Goal: Use online tool/utility: Utilize a website feature to perform a specific function

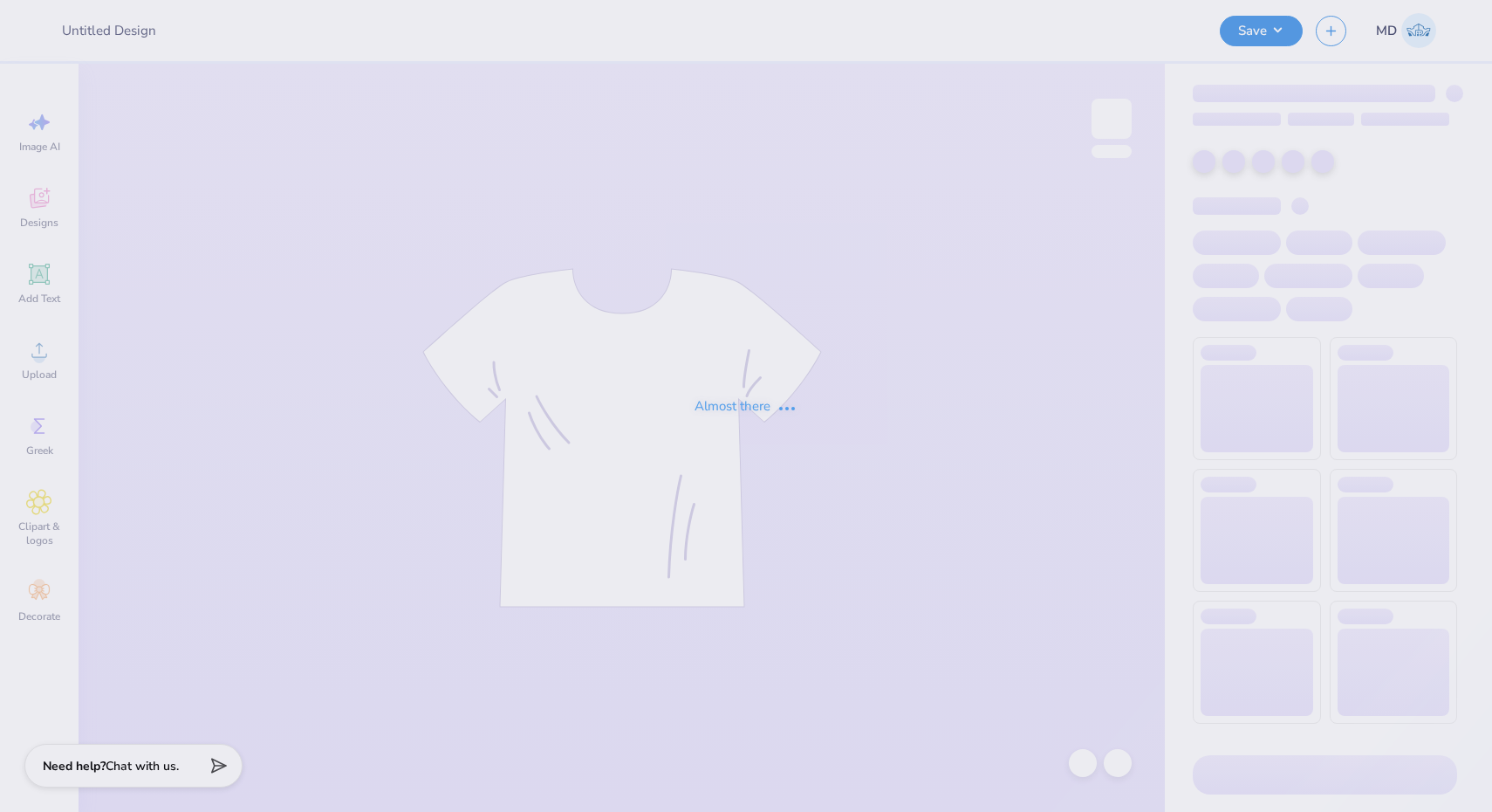
type input "FPS236275"
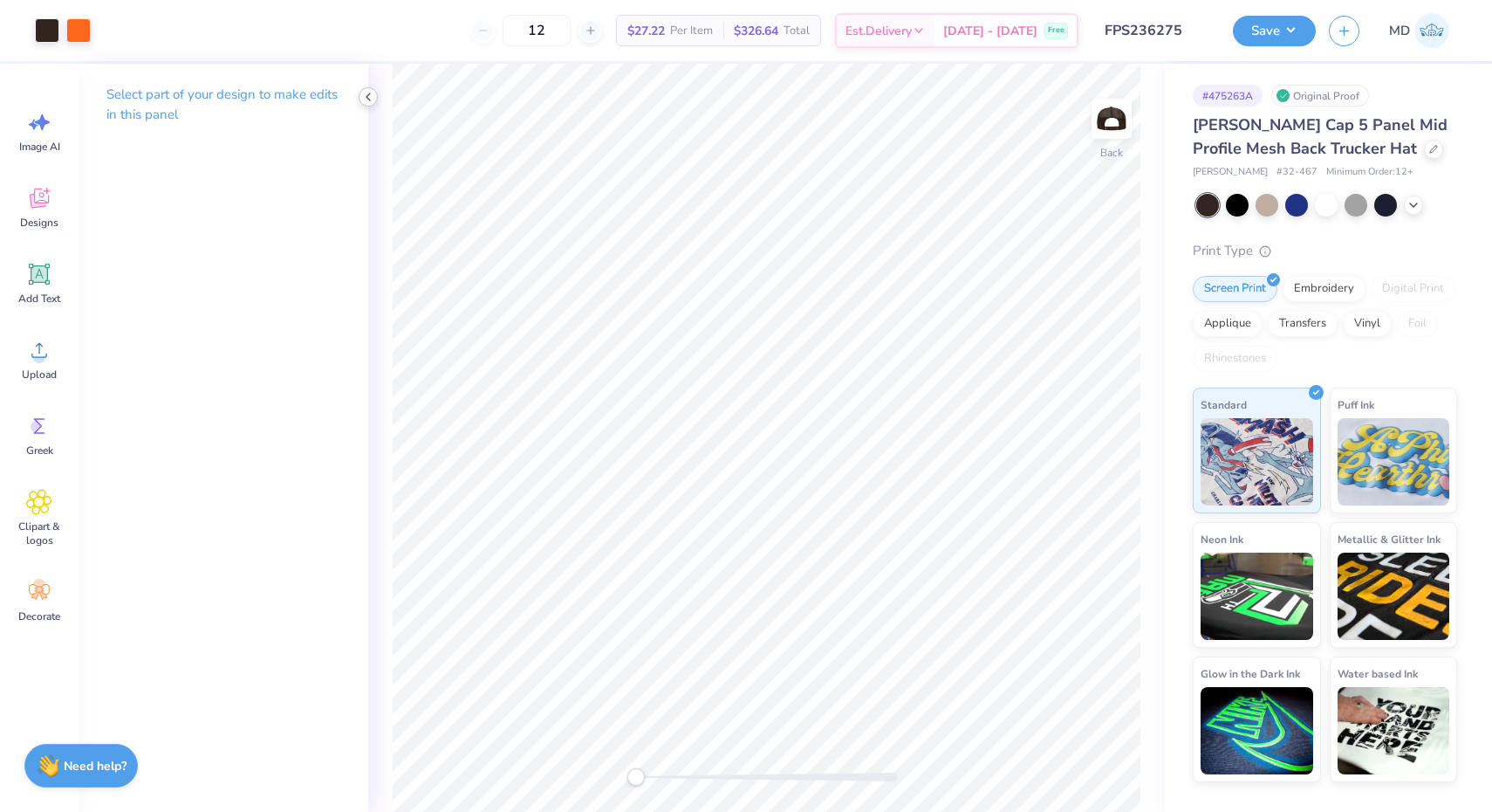
click at [367, 100] on icon at bounding box center [369, 97] width 14 height 14
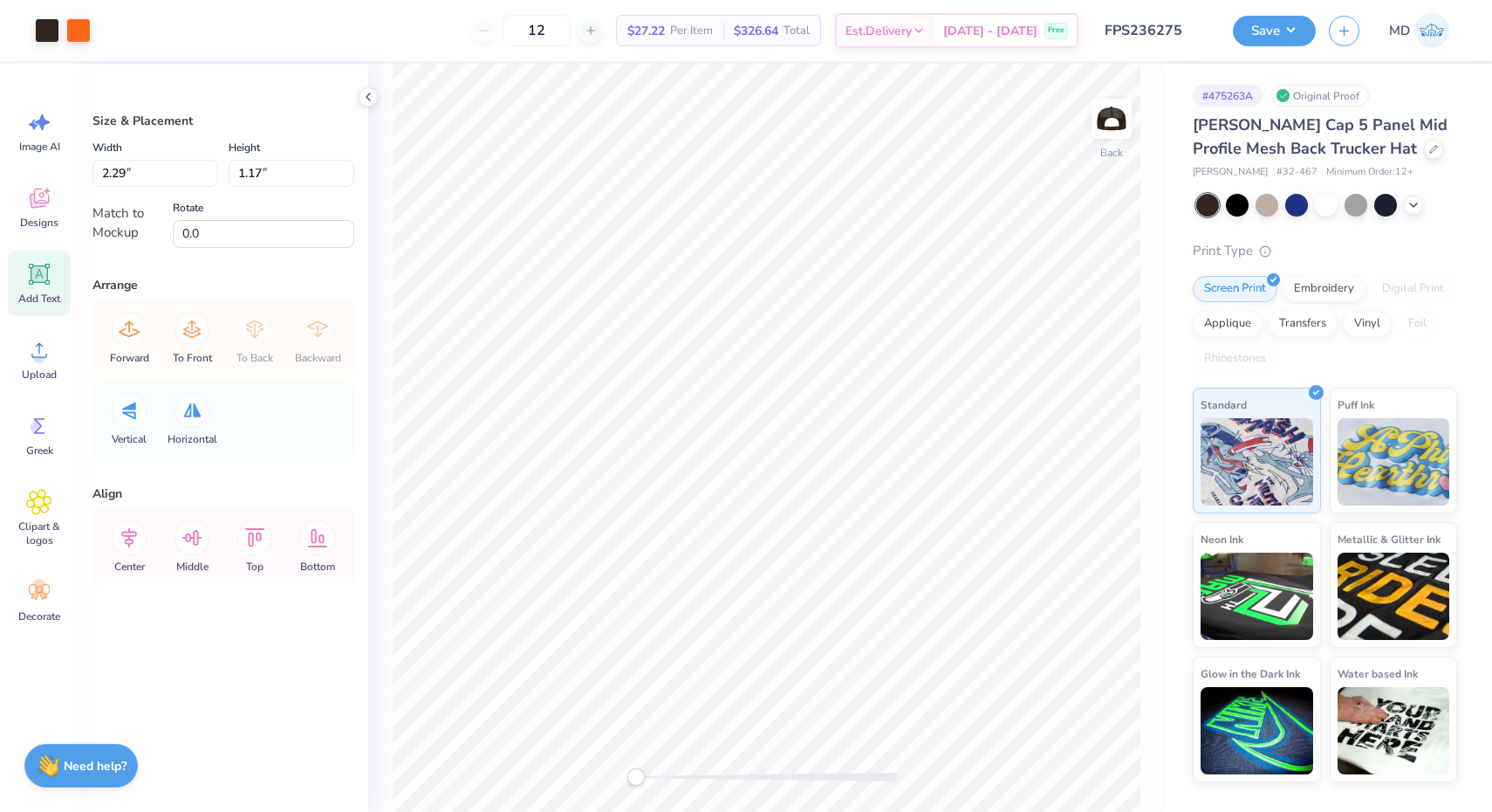
click at [46, 275] on icon at bounding box center [39, 274] width 17 height 17
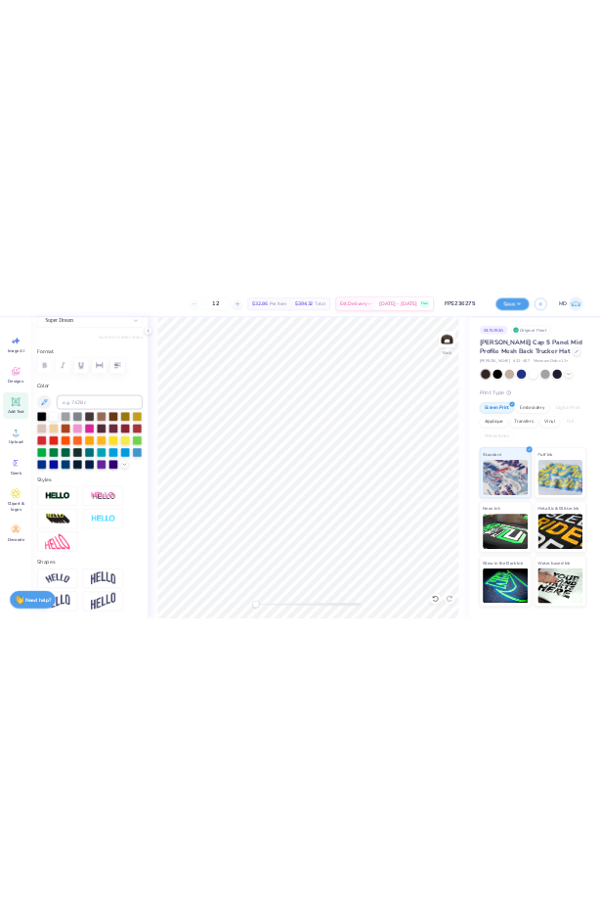
scroll to position [738, 0]
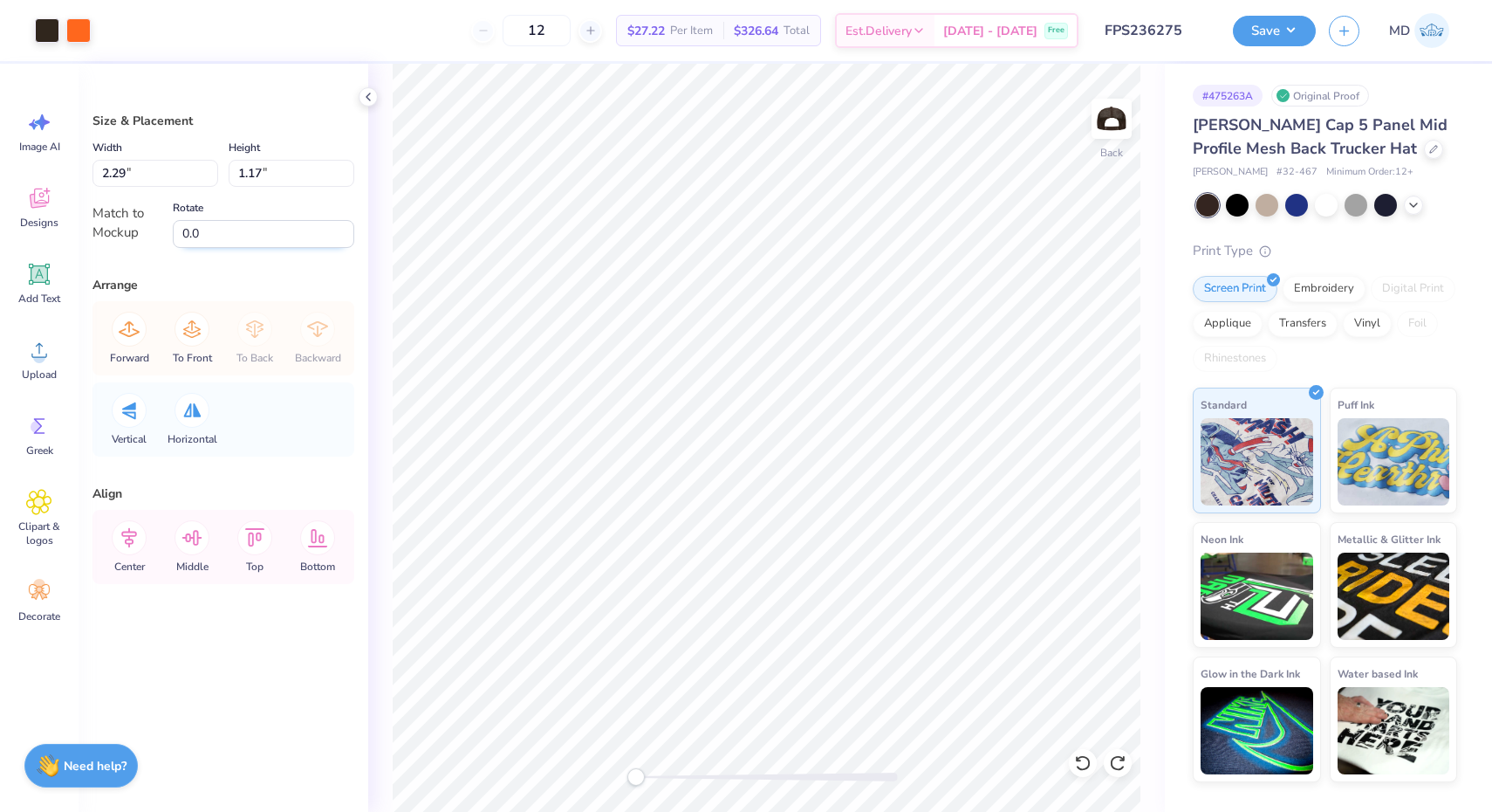
click at [247, 238] on input "0.0" at bounding box center [263, 233] width 181 height 28
drag, startPoint x: 308, startPoint y: 235, endPoint x: 178, endPoint y: 232, distance: 130.0
click at [178, 232] on input "0.0" at bounding box center [263, 233] width 181 height 28
click at [347, 229] on input "4" at bounding box center [263, 233] width 181 height 28
click at [347, 229] on input "4.1" at bounding box center [263, 233] width 181 height 28
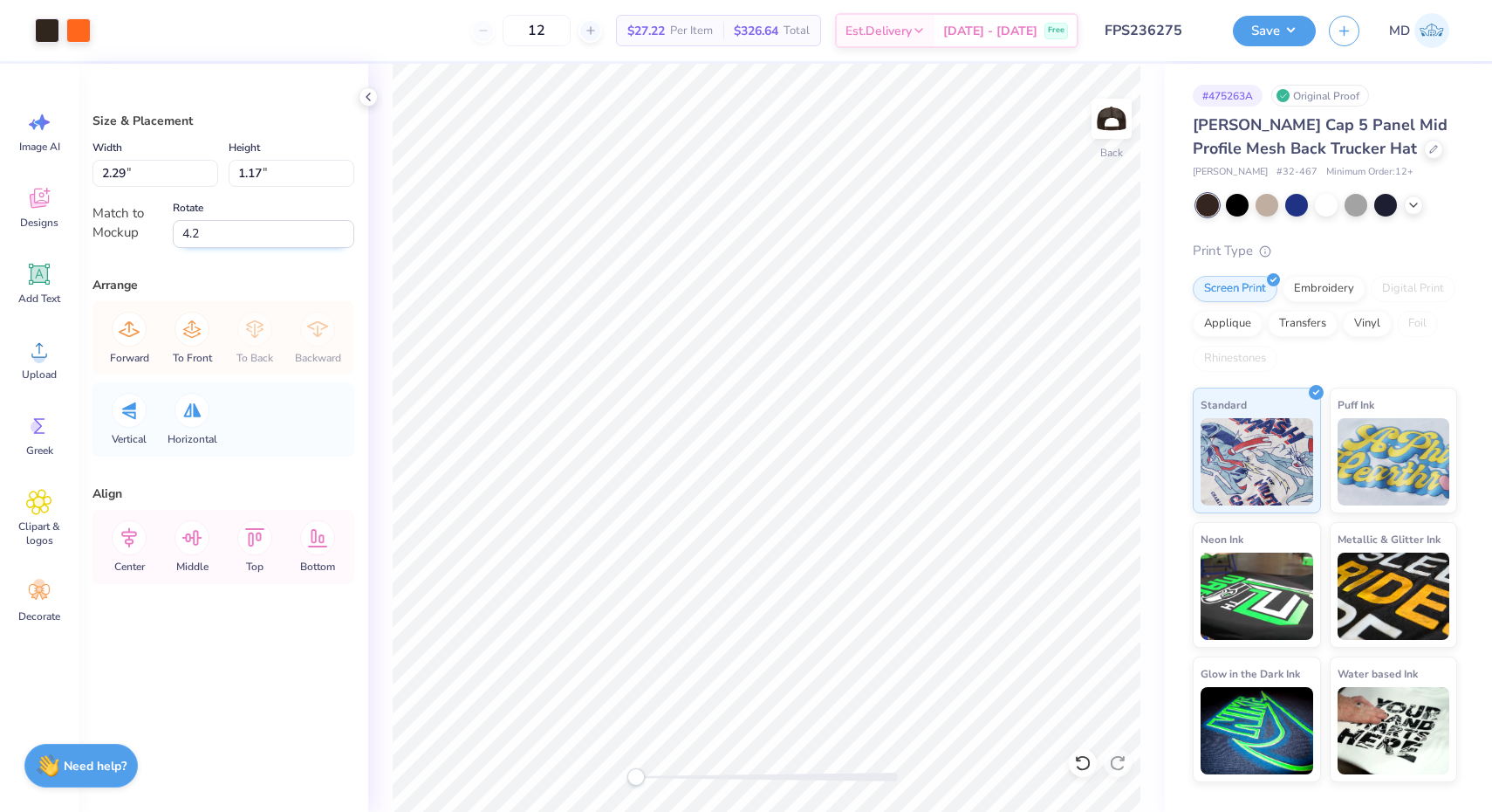
click at [347, 229] on input "4.2" at bounding box center [263, 233] width 181 height 28
drag, startPoint x: 238, startPoint y: 240, endPoint x: 151, endPoint y: 239, distance: 87.0
click at [151, 239] on div "Match to Mockup Rotate 4.2" at bounding box center [223, 222] width 261 height 51
type input "0.0"
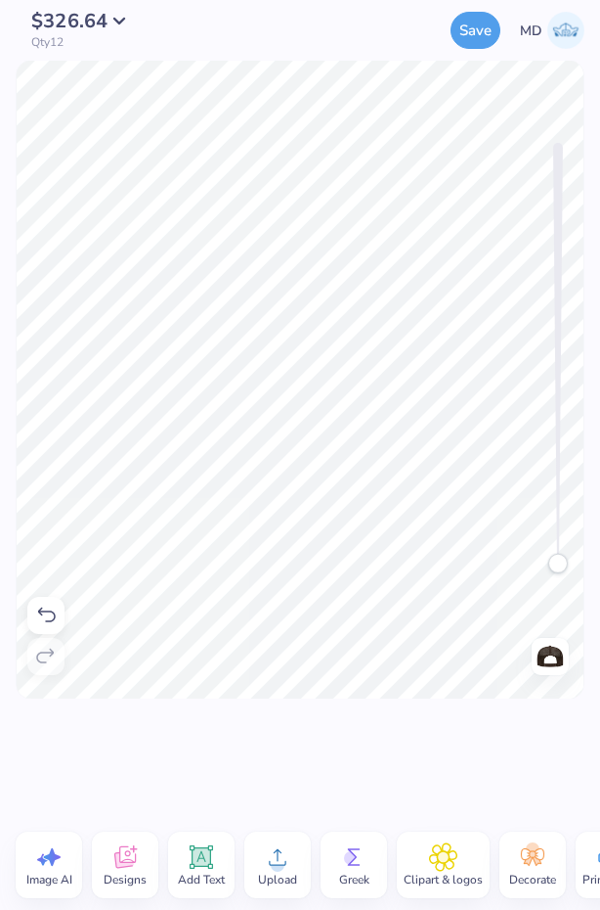
click at [186, 864] on div "Add Text" at bounding box center [201, 864] width 67 height 67
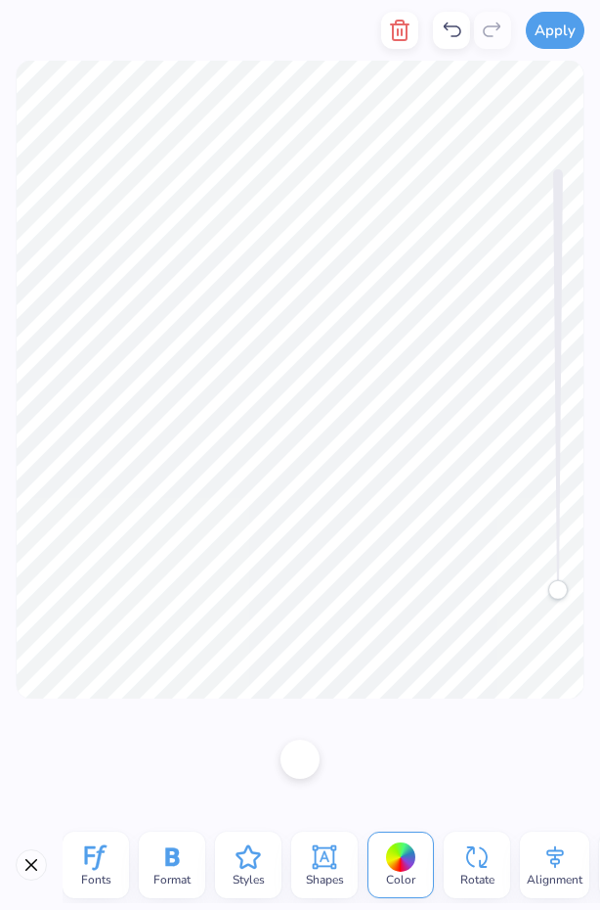
drag, startPoint x: 522, startPoint y: 873, endPoint x: 153, endPoint y: 868, distance: 369.7
click at [161, 867] on div "Fonts Format Styles Shapes Color Rotate Alignment Arrange Advance Personalized …" at bounding box center [332, 864] width 538 height 76
click at [99, 867] on icon at bounding box center [95, 856] width 29 height 29
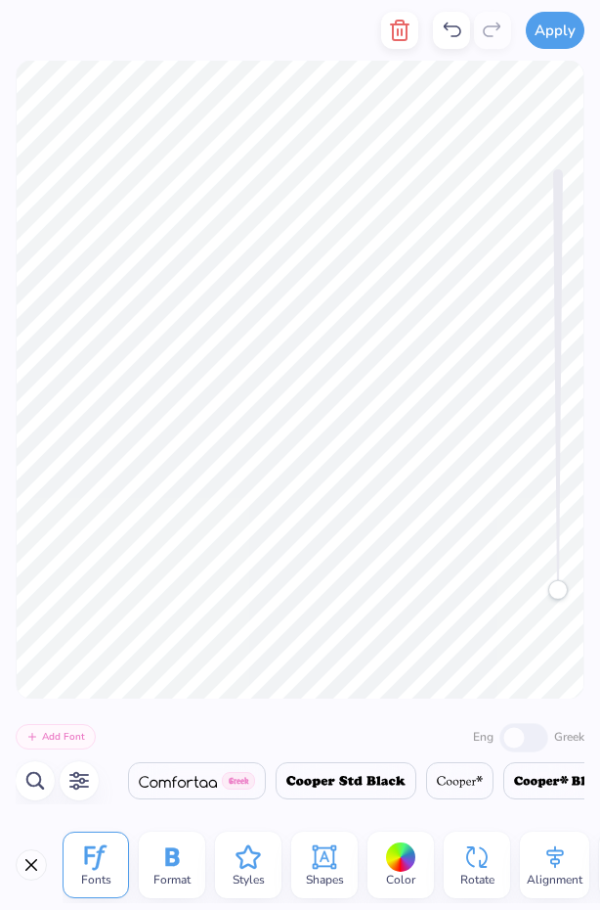
scroll to position [0, 10180]
drag, startPoint x: 475, startPoint y: 784, endPoint x: 404, endPoint y: 791, distance: 71.7
click at [404, 791] on div "Greek [DEMOGRAPHIC_DATA] [DEMOGRAPHIC_DATA] [DEMOGRAPHIC_DATA] [DEMOGRAPHIC_DAT…" at bounding box center [351, 780] width 467 height 47
click at [450, 769] on div "Greek [DEMOGRAPHIC_DATA] [DEMOGRAPHIC_DATA] [DEMOGRAPHIC_DATA] [DEMOGRAPHIC_DAT…" at bounding box center [351, 780] width 467 height 47
click at [407, 774] on span at bounding box center [347, 780] width 120 height 23
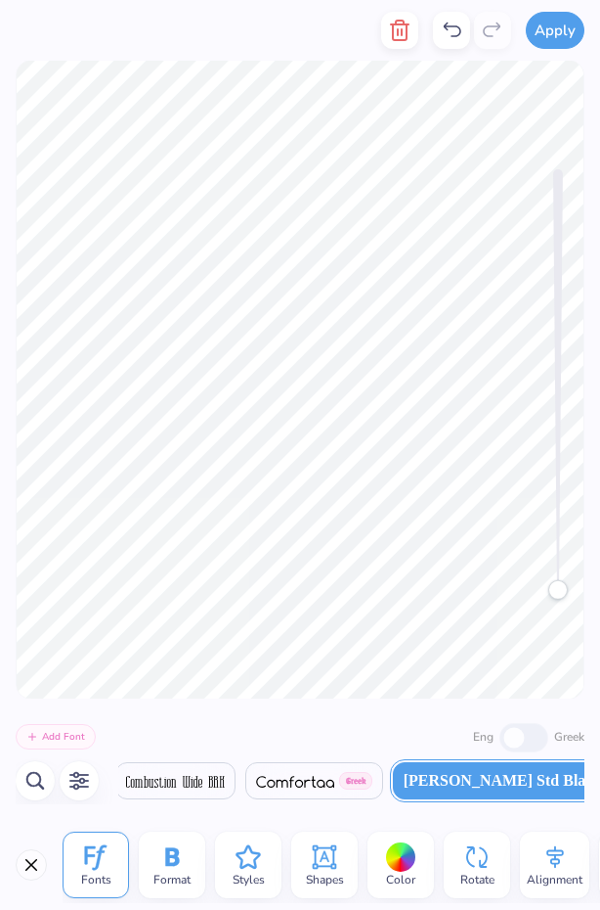
click at [76, 867] on div "Fonts" at bounding box center [96, 864] width 67 height 67
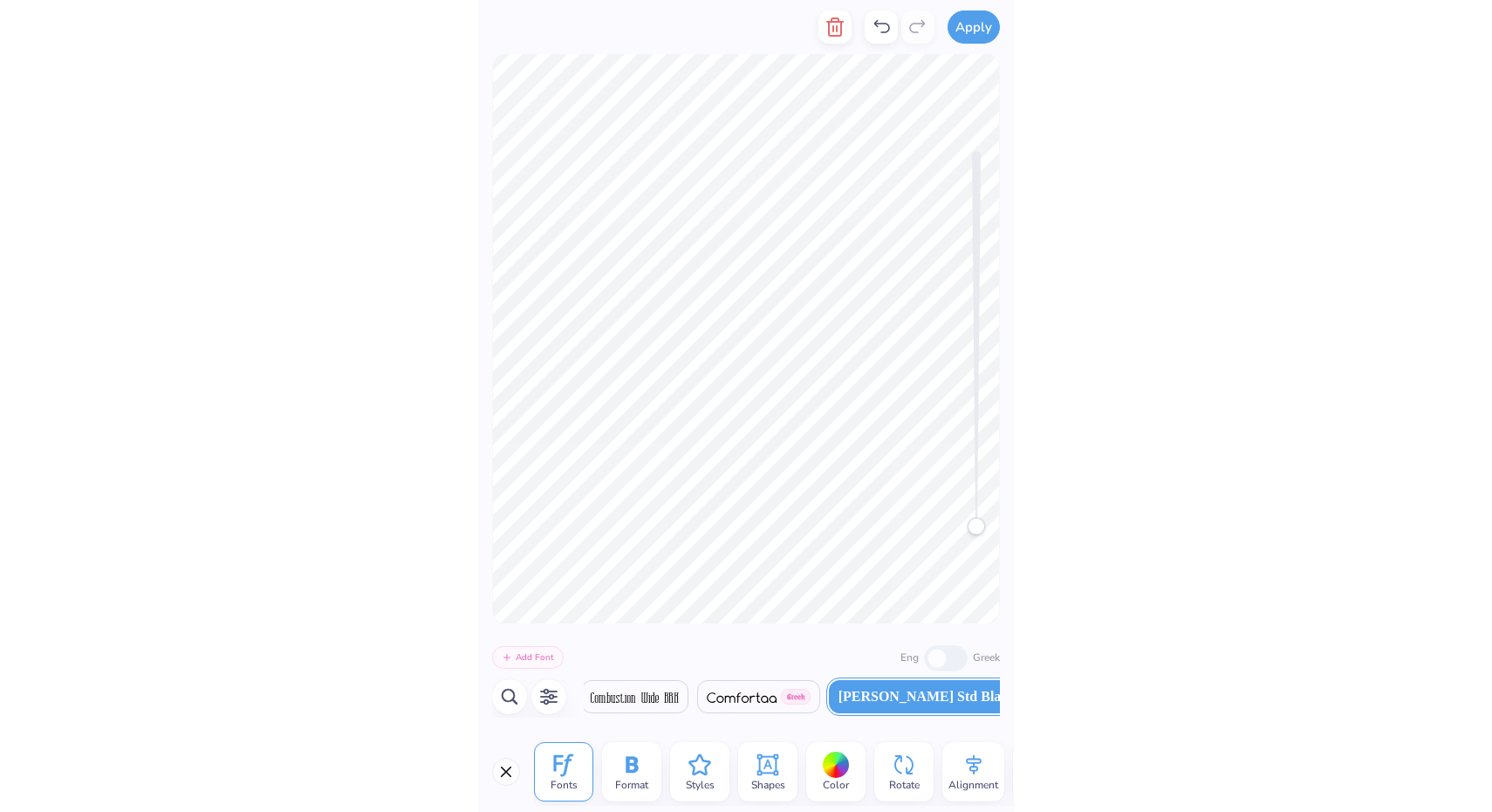
scroll to position [0, 9107]
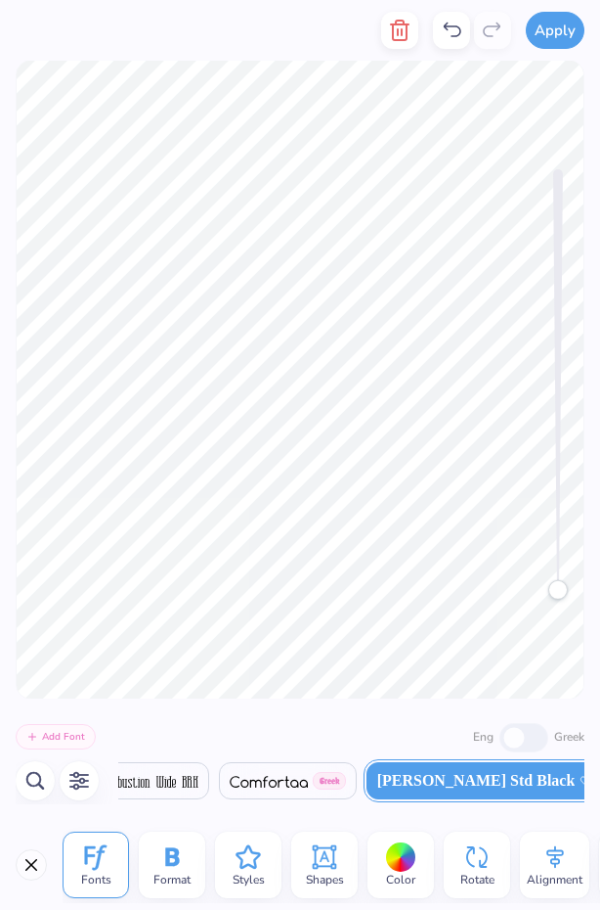
click at [178, 867] on icon at bounding box center [171, 856] width 29 height 29
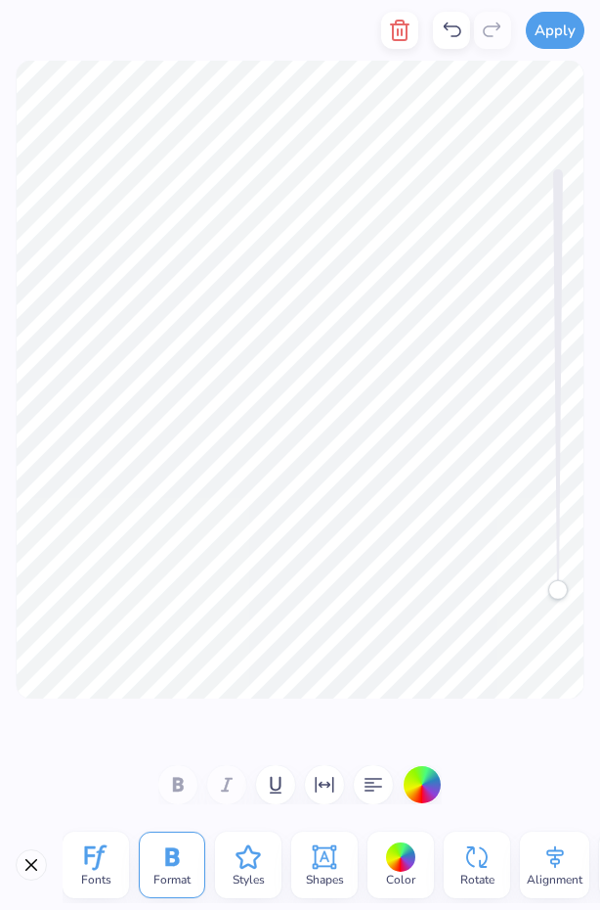
click at [242, 862] on icon at bounding box center [248, 856] width 24 height 23
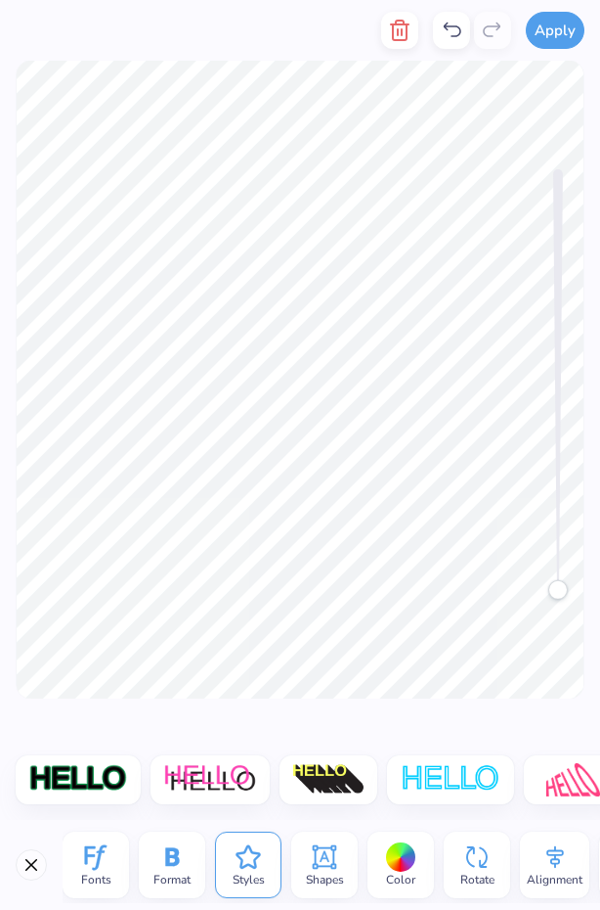
click at [324, 851] on icon at bounding box center [324, 856] width 23 height 23
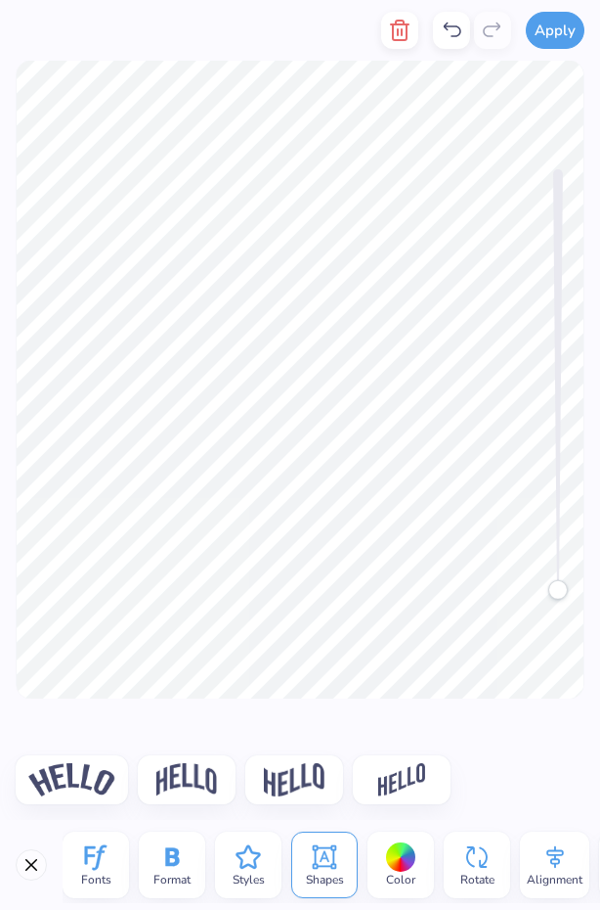
click at [409, 871] on span "Color" at bounding box center [400, 879] width 29 height 16
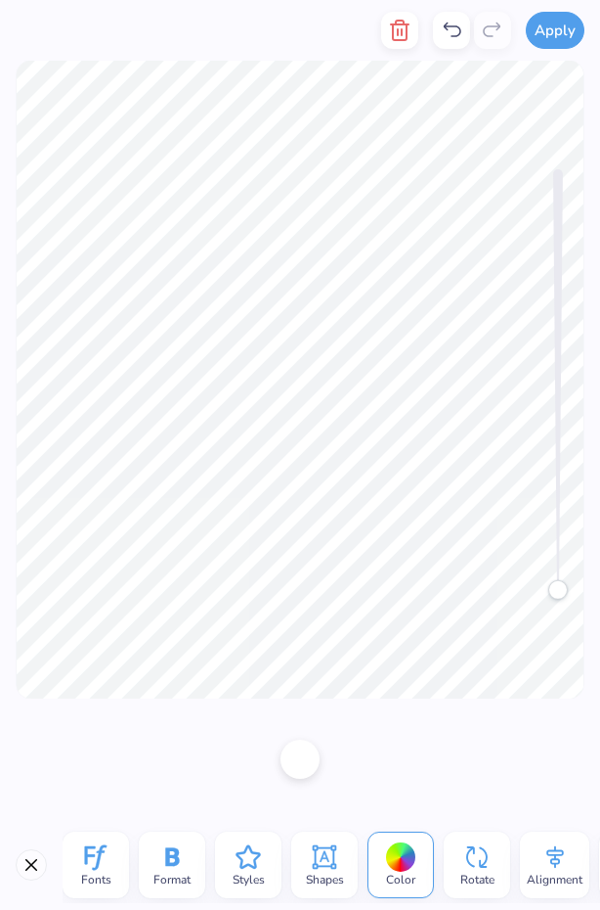
click at [490, 861] on icon at bounding box center [477, 856] width 29 height 29
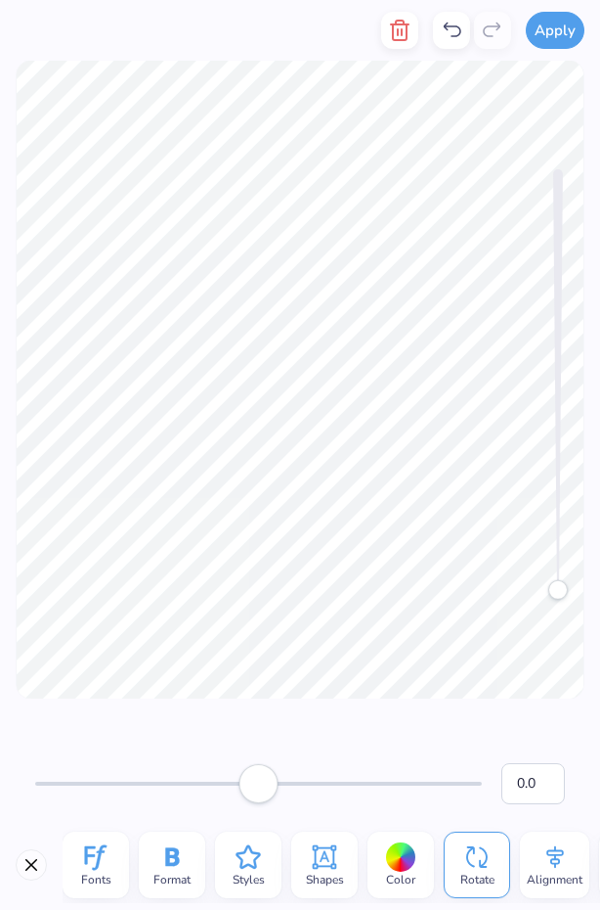
click at [546, 865] on icon at bounding box center [555, 856] width 29 height 29
